Goal: Information Seeking & Learning: Learn about a topic

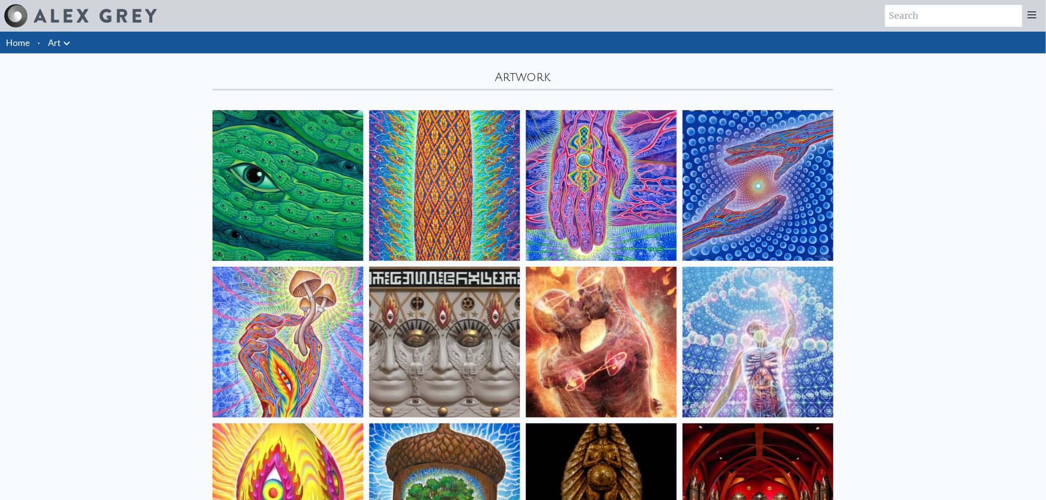
scroll to position [55, 0]
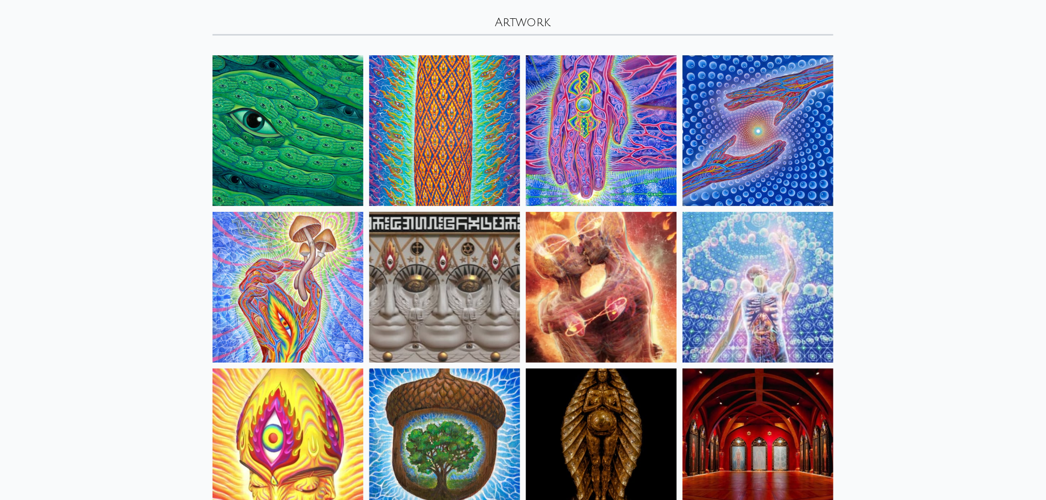
click at [271, 131] on img at bounding box center [287, 130] width 151 height 151
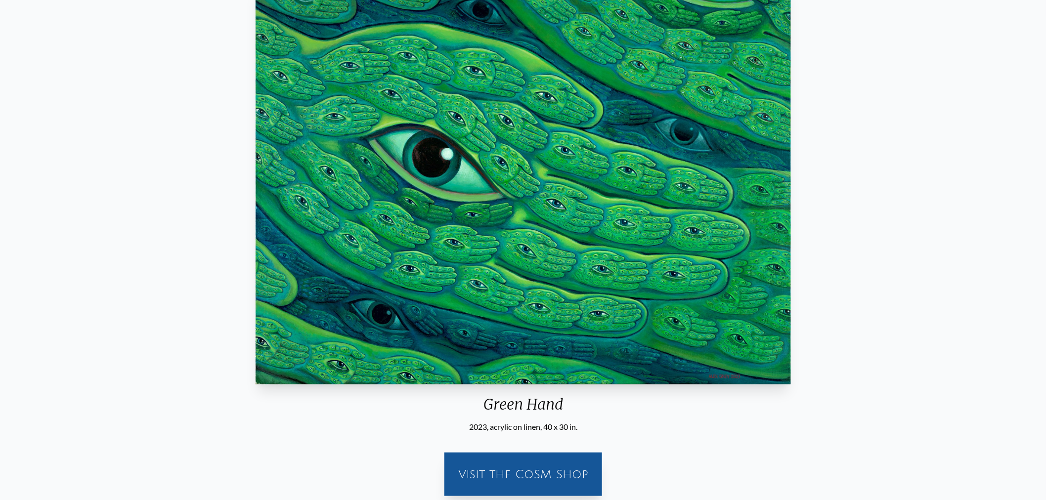
scroll to position [55, 0]
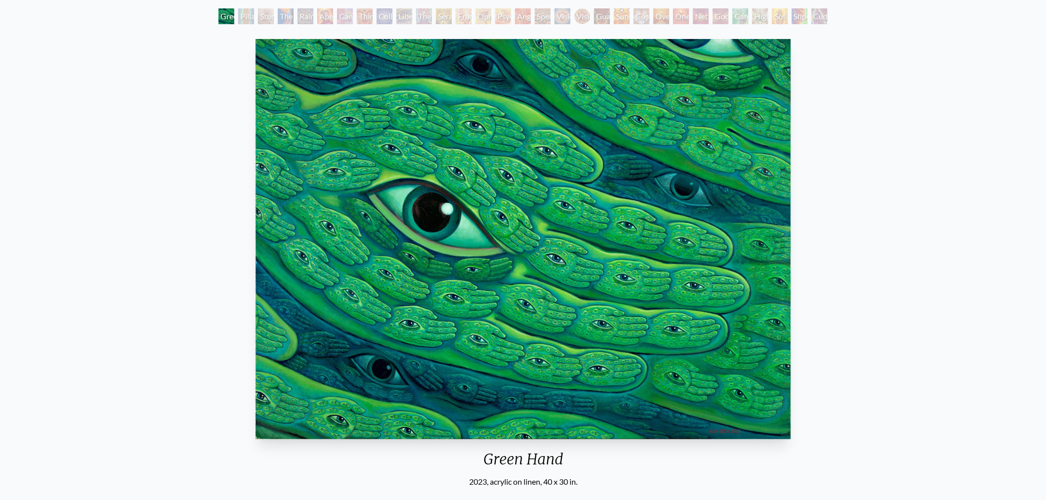
click at [583, 308] on img "1 / 31" at bounding box center [522, 239] width 535 height 400
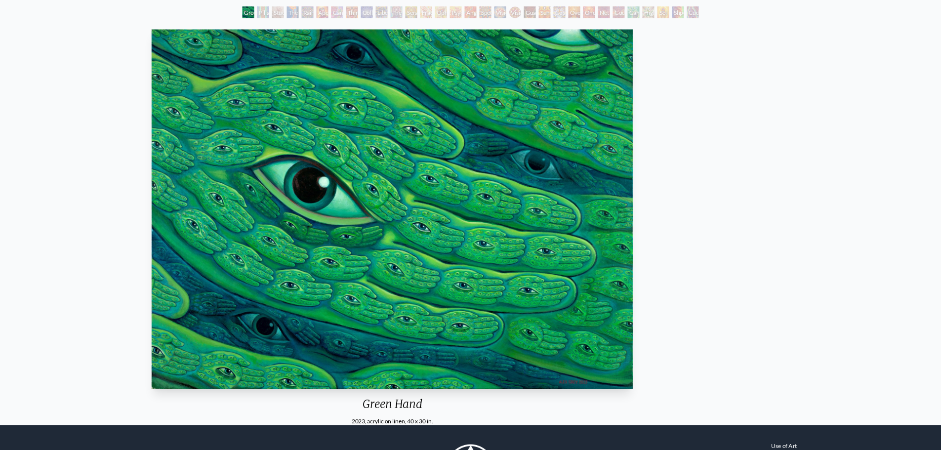
scroll to position [55, 0]
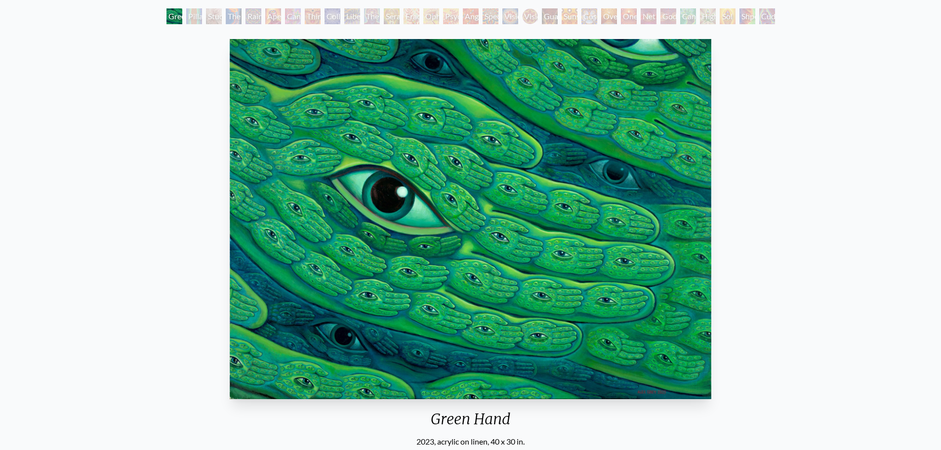
click at [572, 216] on img "1 / 31" at bounding box center [470, 219] width 481 height 360
click at [595, 325] on img "1 / 31" at bounding box center [470, 219] width 481 height 360
click at [206, 17] on div "Study for the Great Turn" at bounding box center [214, 16] width 16 height 16
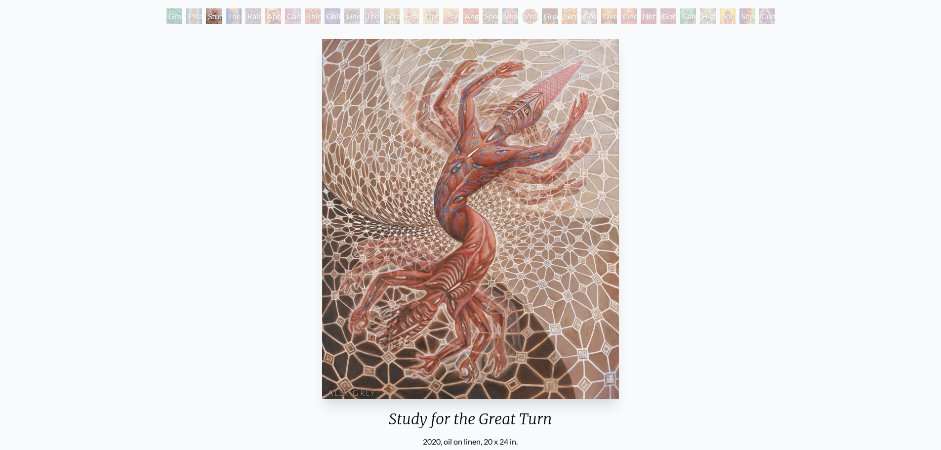
click at [246, 16] on div "Rainbow Eye Ripple" at bounding box center [254, 16] width 16 height 16
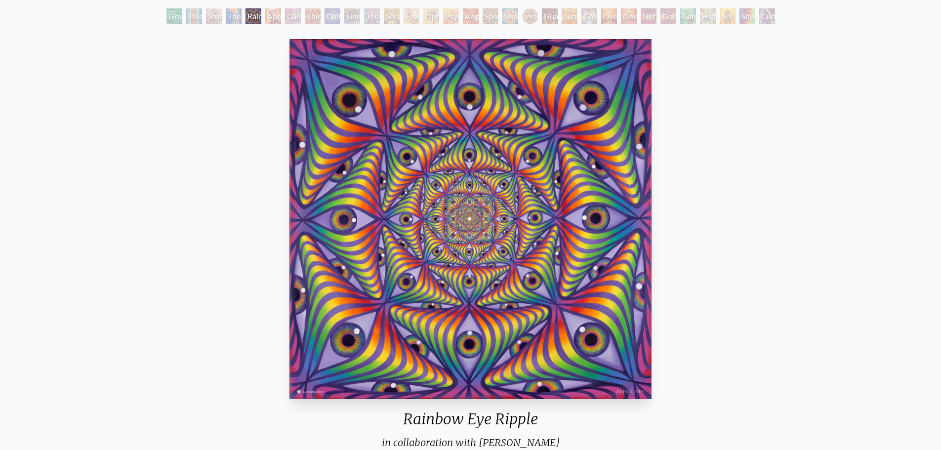
click at [279, 16] on div "Aperture" at bounding box center [273, 16] width 16 height 16
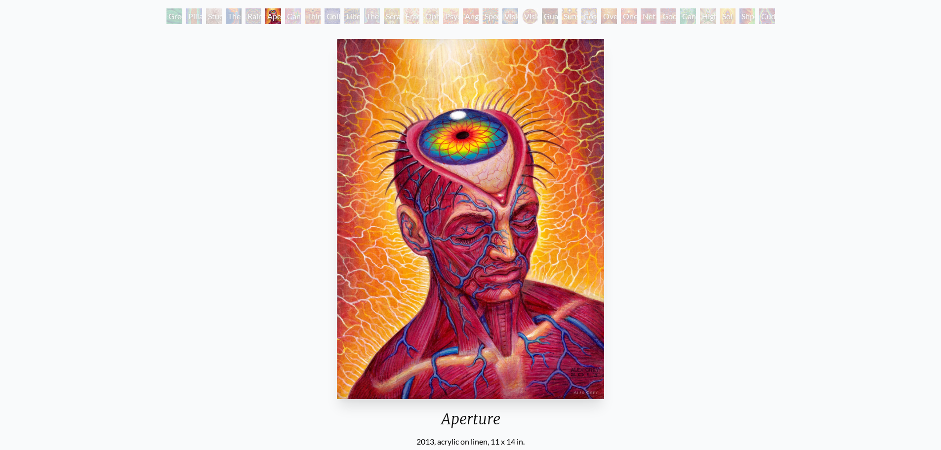
click at [281, 17] on div "Aperture" at bounding box center [273, 16] width 16 height 16
click at [296, 15] on div "Cannabis Sutra" at bounding box center [293, 16] width 16 height 16
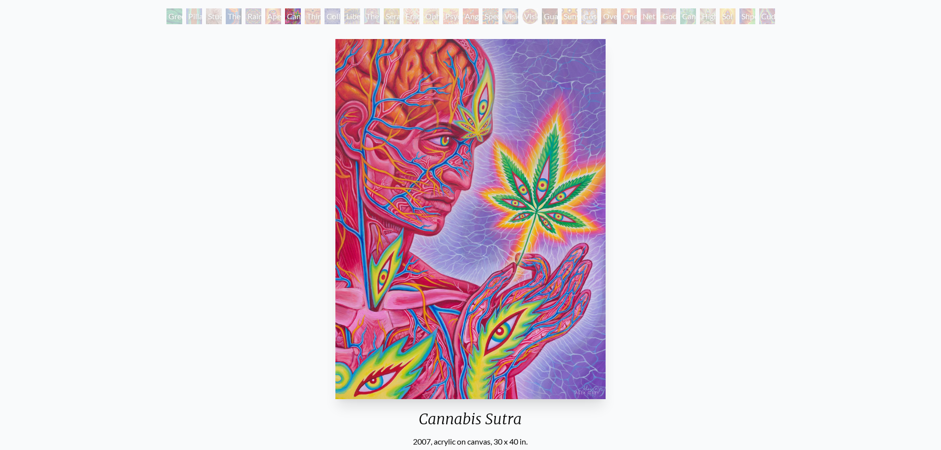
click at [285, 16] on div "Cannabis Sutra" at bounding box center [293, 16] width 16 height 16
click at [325, 18] on div "Collective Vision" at bounding box center [333, 16] width 16 height 16
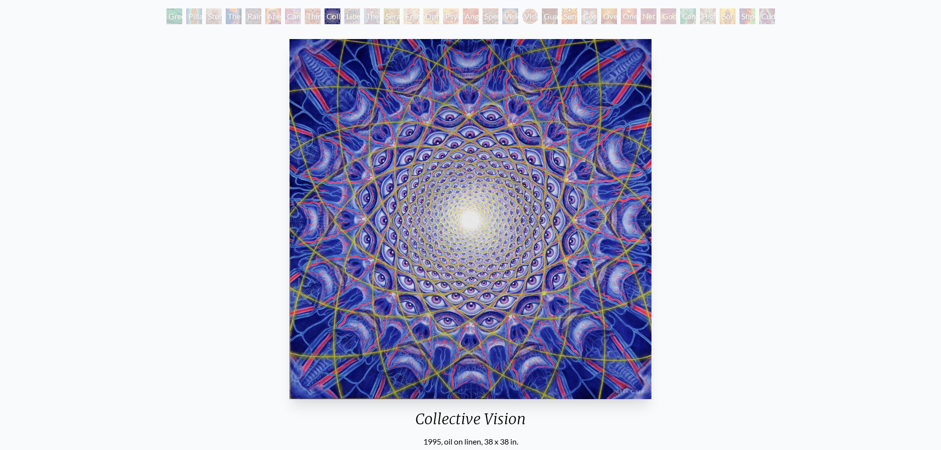
click at [290, 20] on div "Cannabis Sutra" at bounding box center [293, 16] width 16 height 16
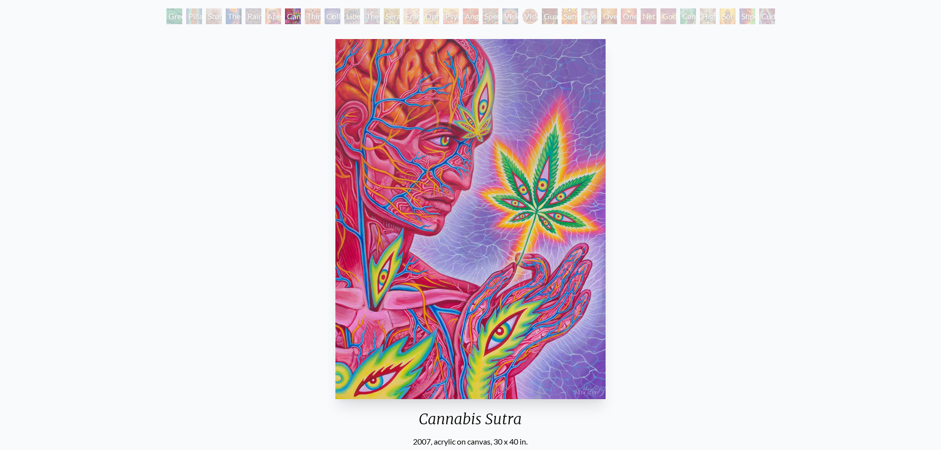
click at [328, 12] on div "Collective Vision" at bounding box center [333, 16] width 16 height 16
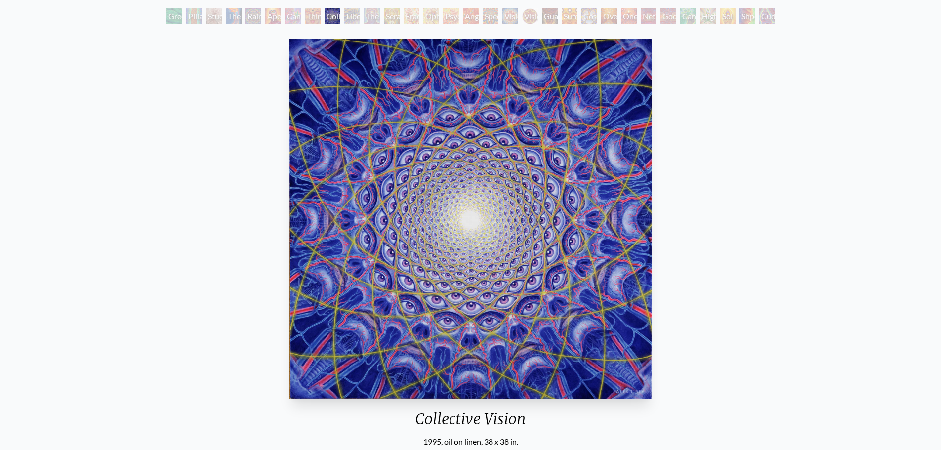
click at [346, 18] on div "Liberation Through Seeing" at bounding box center [352, 16] width 16 height 16
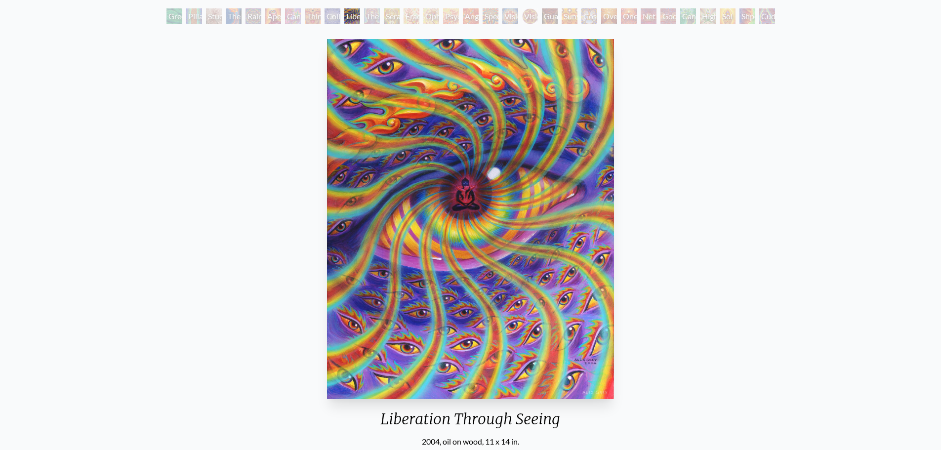
click at [379, 16] on div "The Seer" at bounding box center [372, 16] width 16 height 16
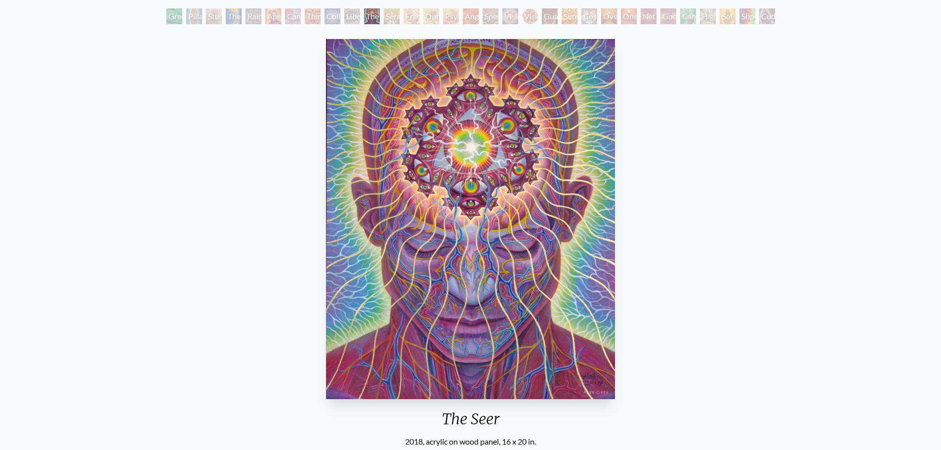
click at [384, 20] on div "Seraphic Transport Docking on the Third Eye" at bounding box center [392, 16] width 16 height 16
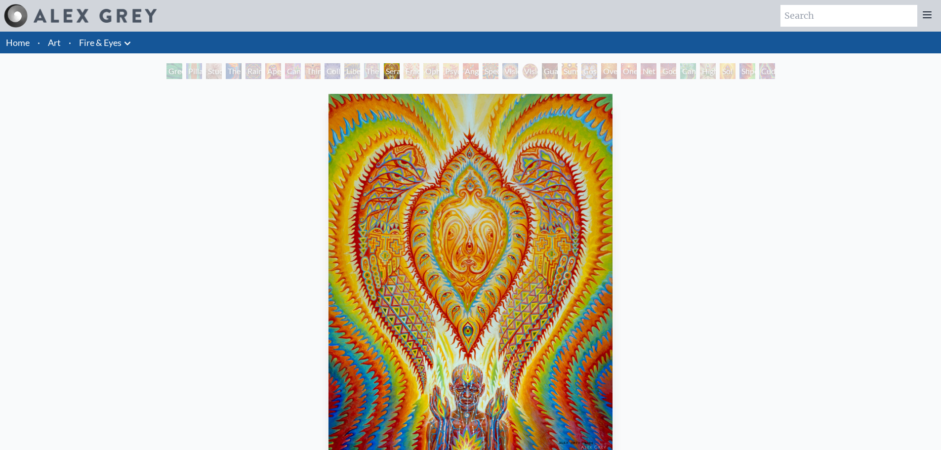
click at [66, 43] on li "·" at bounding box center [70, 43] width 10 height 22
click at [58, 44] on link "Art" at bounding box center [54, 43] width 13 height 14
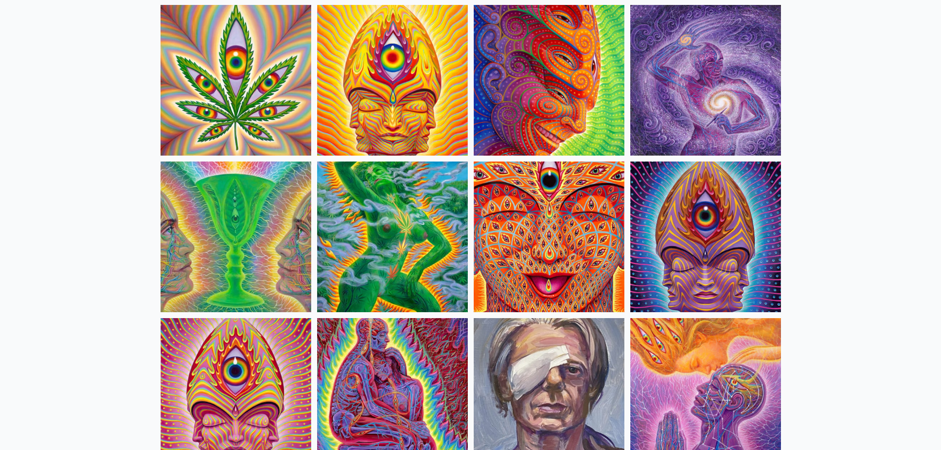
scroll to position [2026, 0]
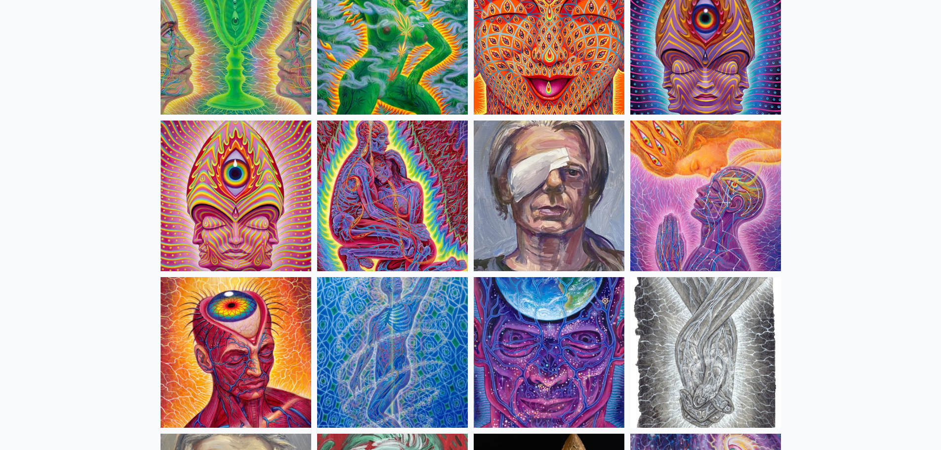
click at [383, 348] on img at bounding box center [392, 352] width 151 height 151
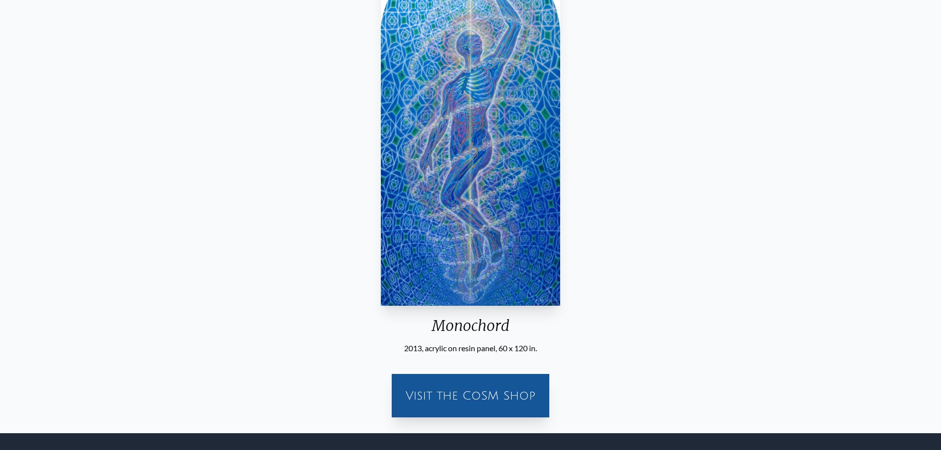
scroll to position [49, 0]
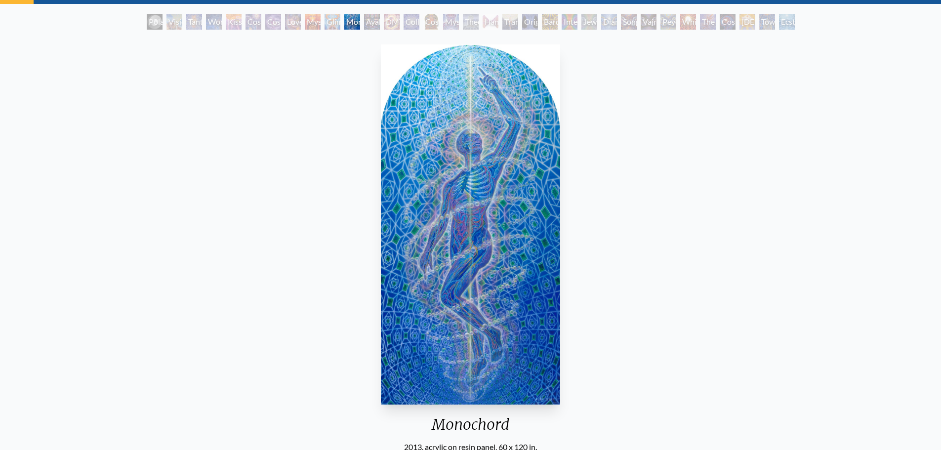
click at [384, 22] on div "DMT - The Spirit Molecule" at bounding box center [392, 22] width 16 height 16
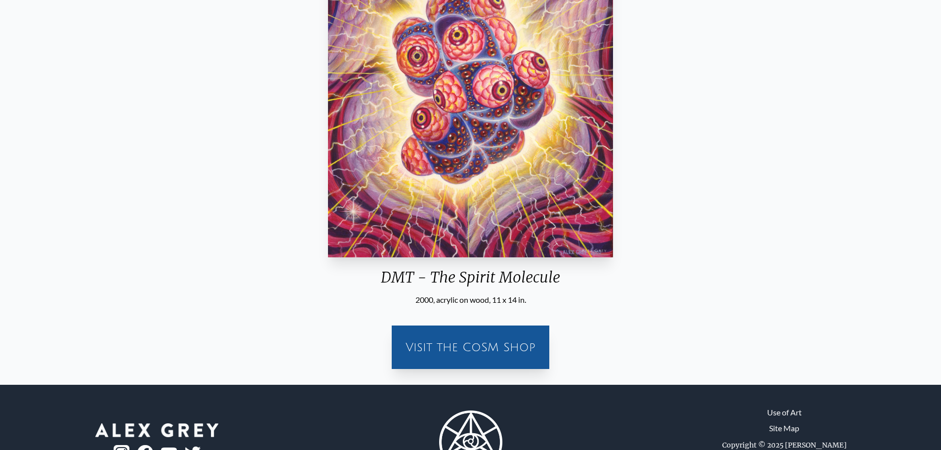
scroll to position [147, 0]
